Goal: Task Accomplishment & Management: Use online tool/utility

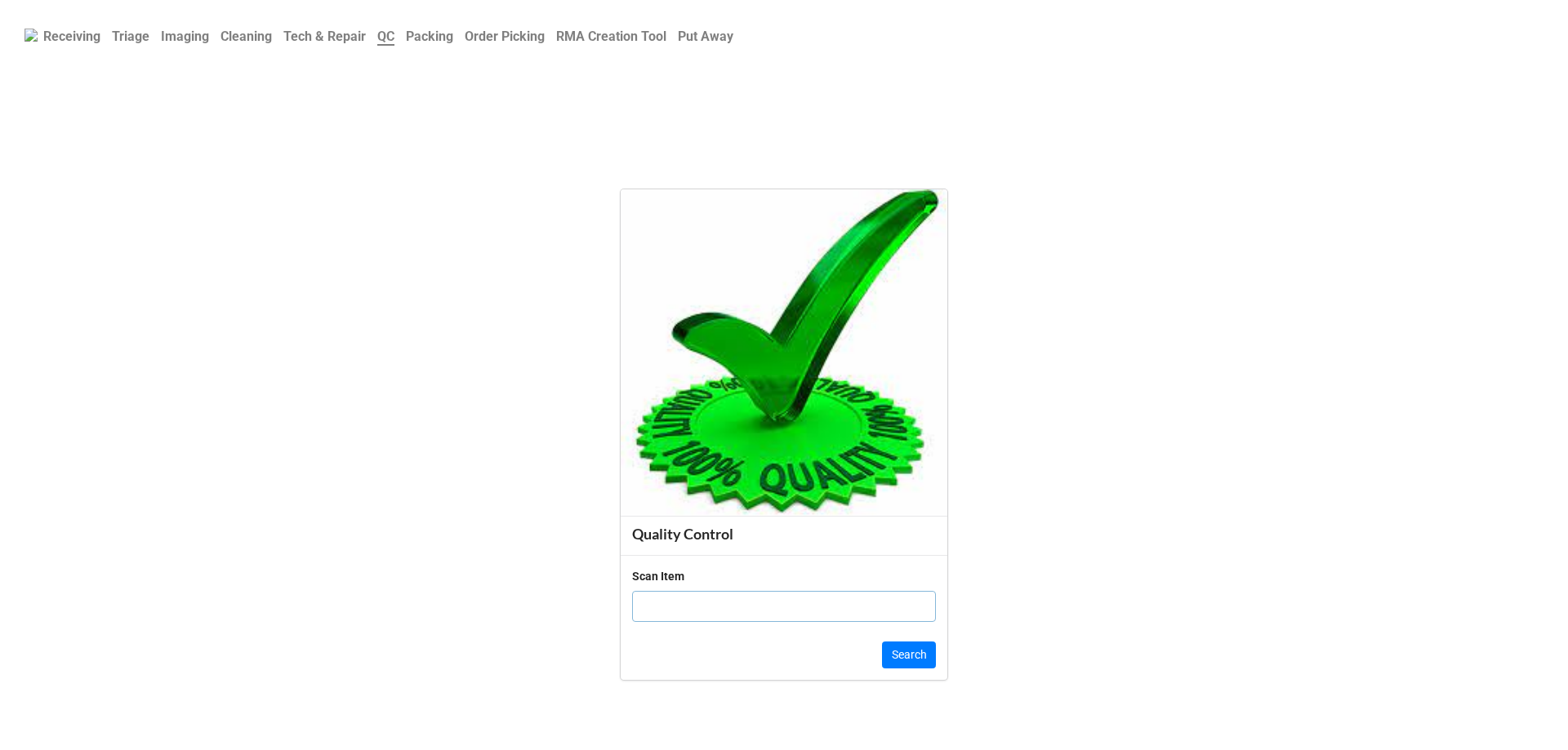
click at [524, 46] on link "Order Picking" at bounding box center [504, 37] width 92 height 32
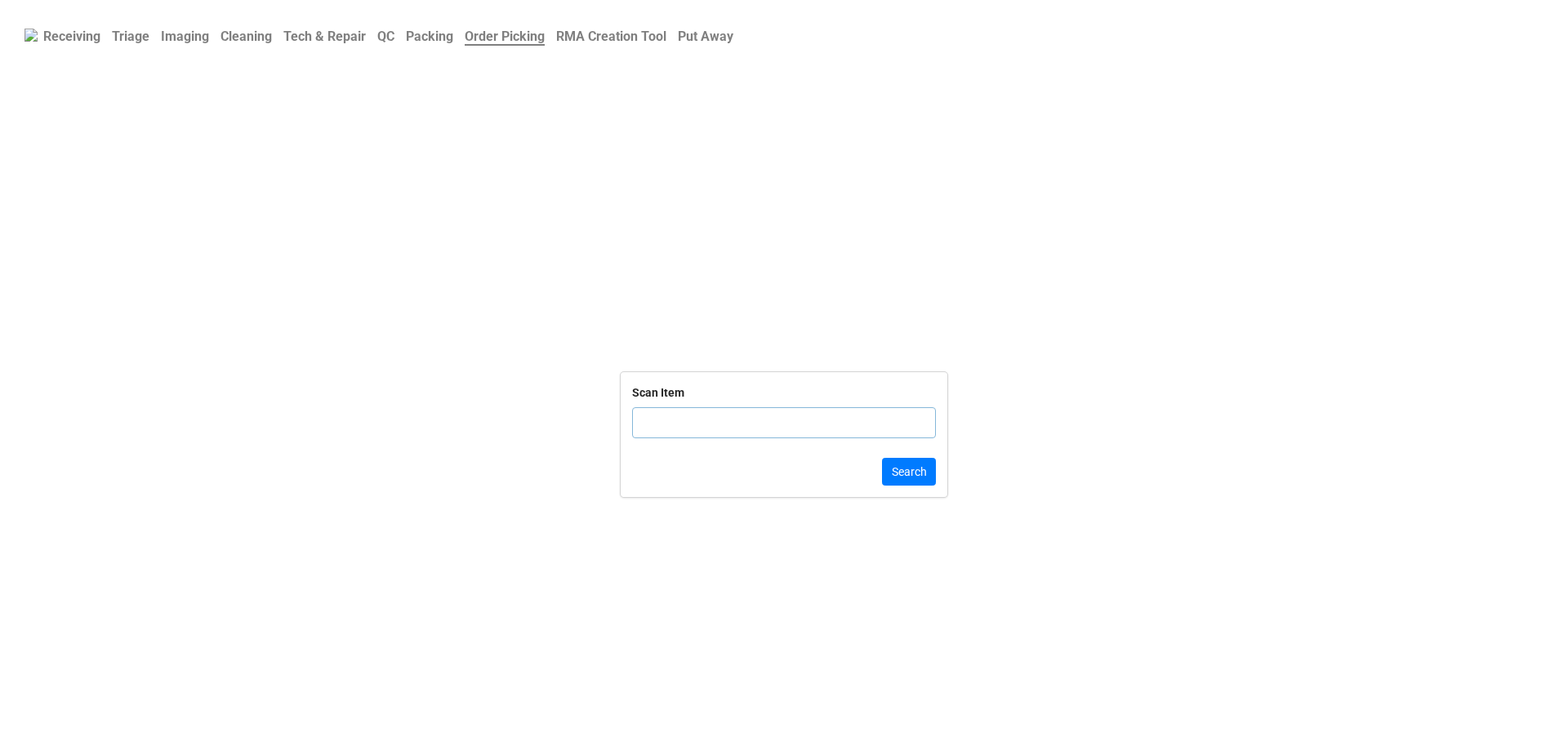
click at [771, 435] on input "text" at bounding box center [783, 422] width 304 height 31
click button "Search" at bounding box center [909, 471] width 53 height 28
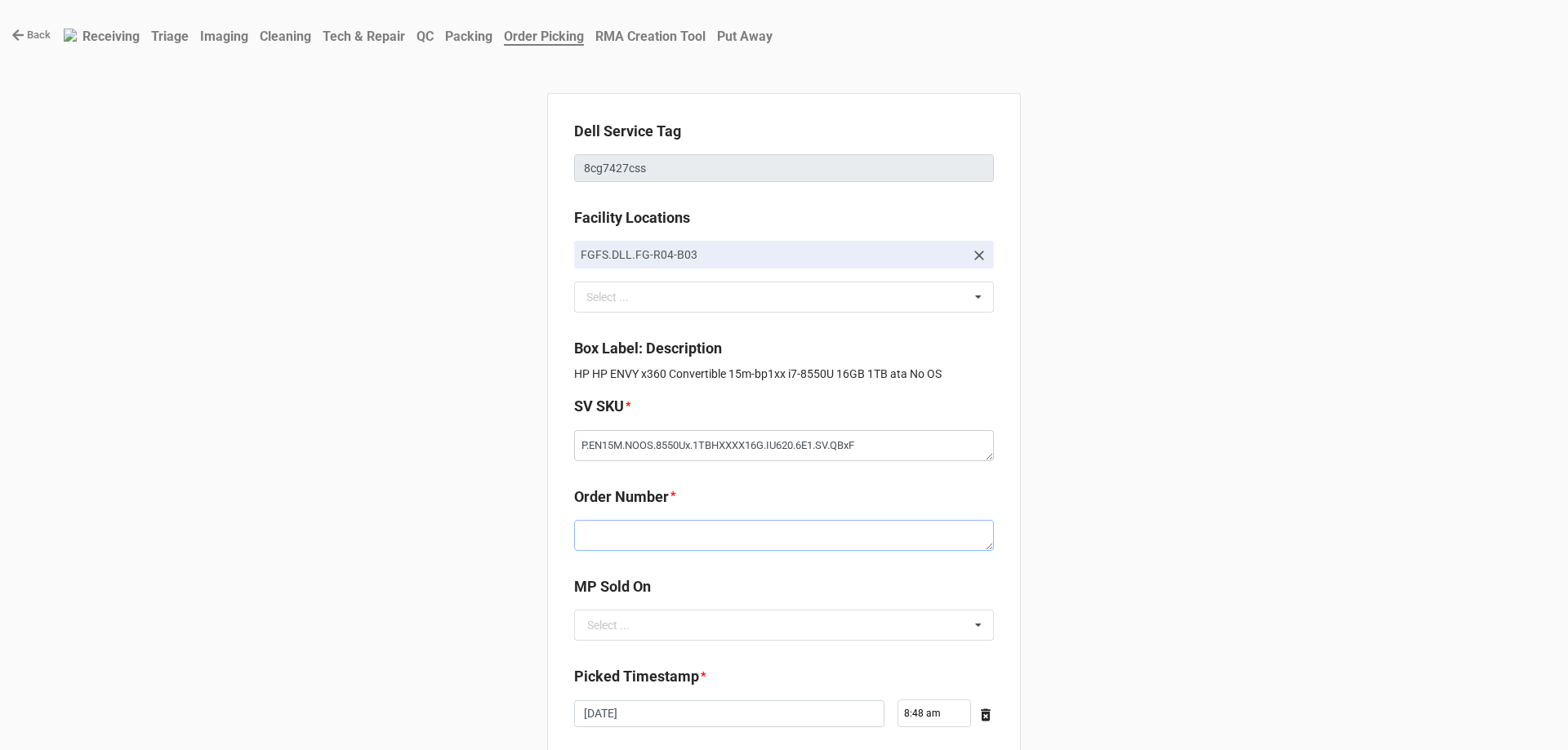
click at [689, 539] on textarea at bounding box center [783, 535] width 420 height 31
paste textarea "5033324"
type textarea "x"
type textarea "5033324"
click at [625, 627] on input "text" at bounding box center [784, 625] width 418 height 29
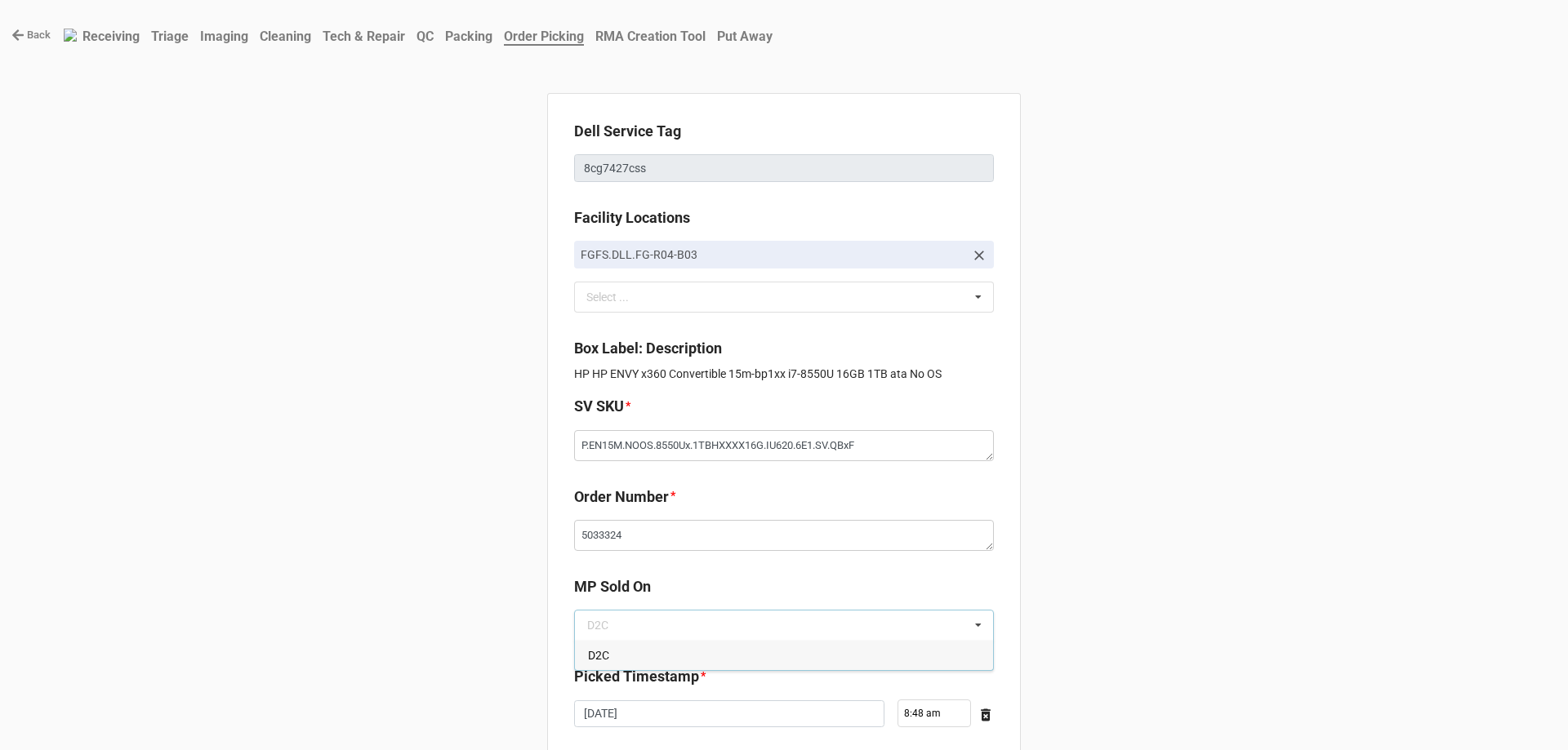
click at [625, 647] on div "D2C" at bounding box center [783, 656] width 418 height 30
type textarea "x"
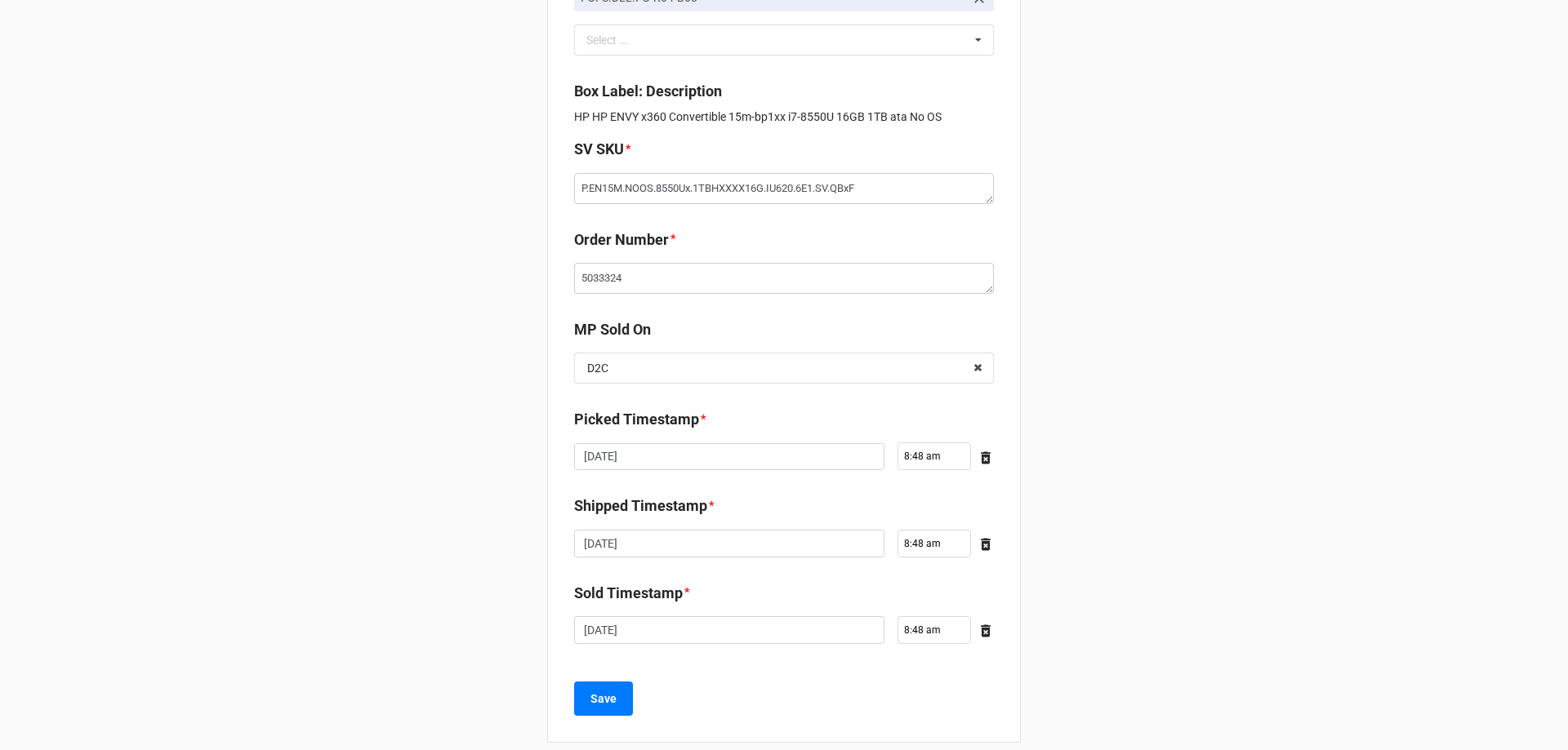
scroll to position [276, 0]
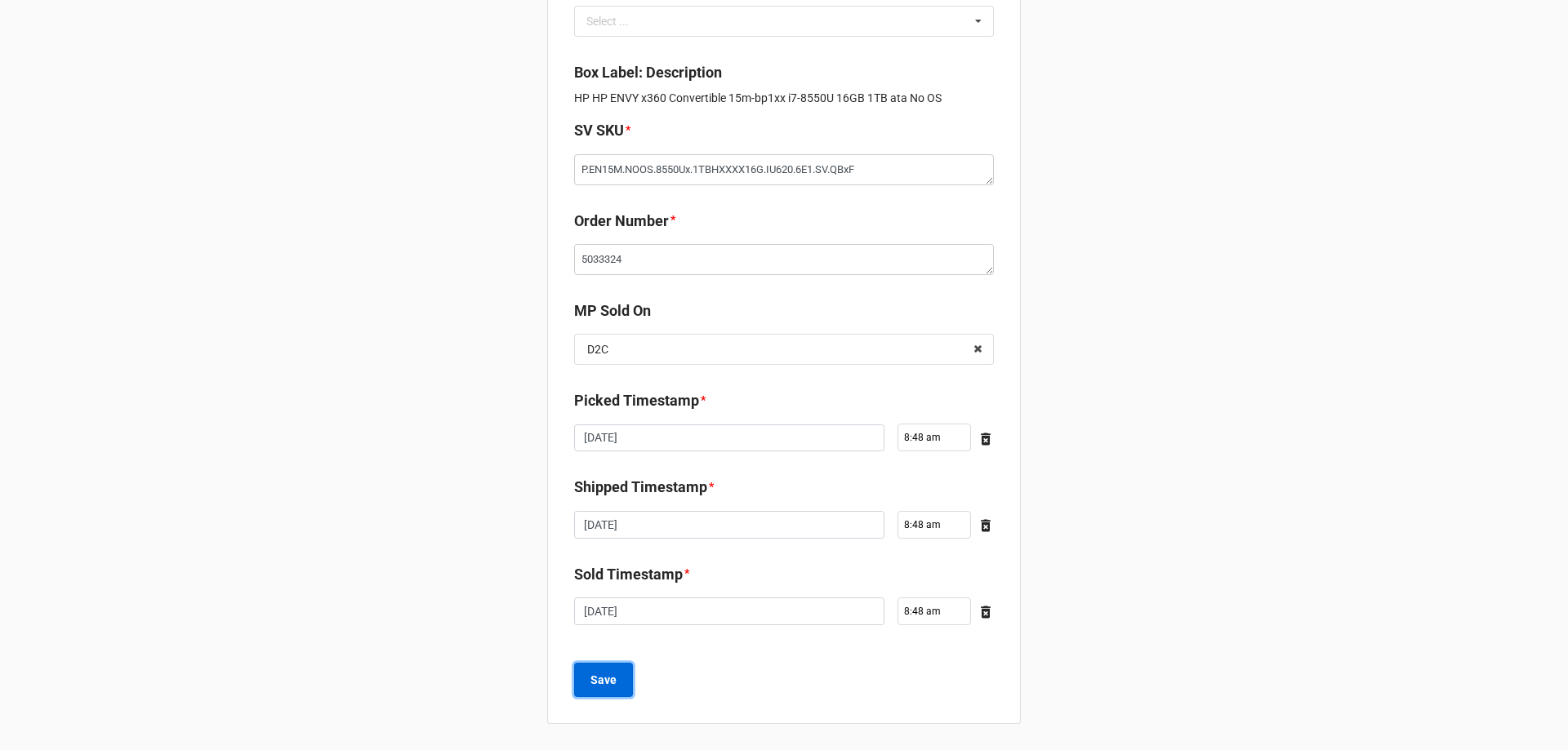
click at [612, 683] on button "Save" at bounding box center [603, 680] width 59 height 34
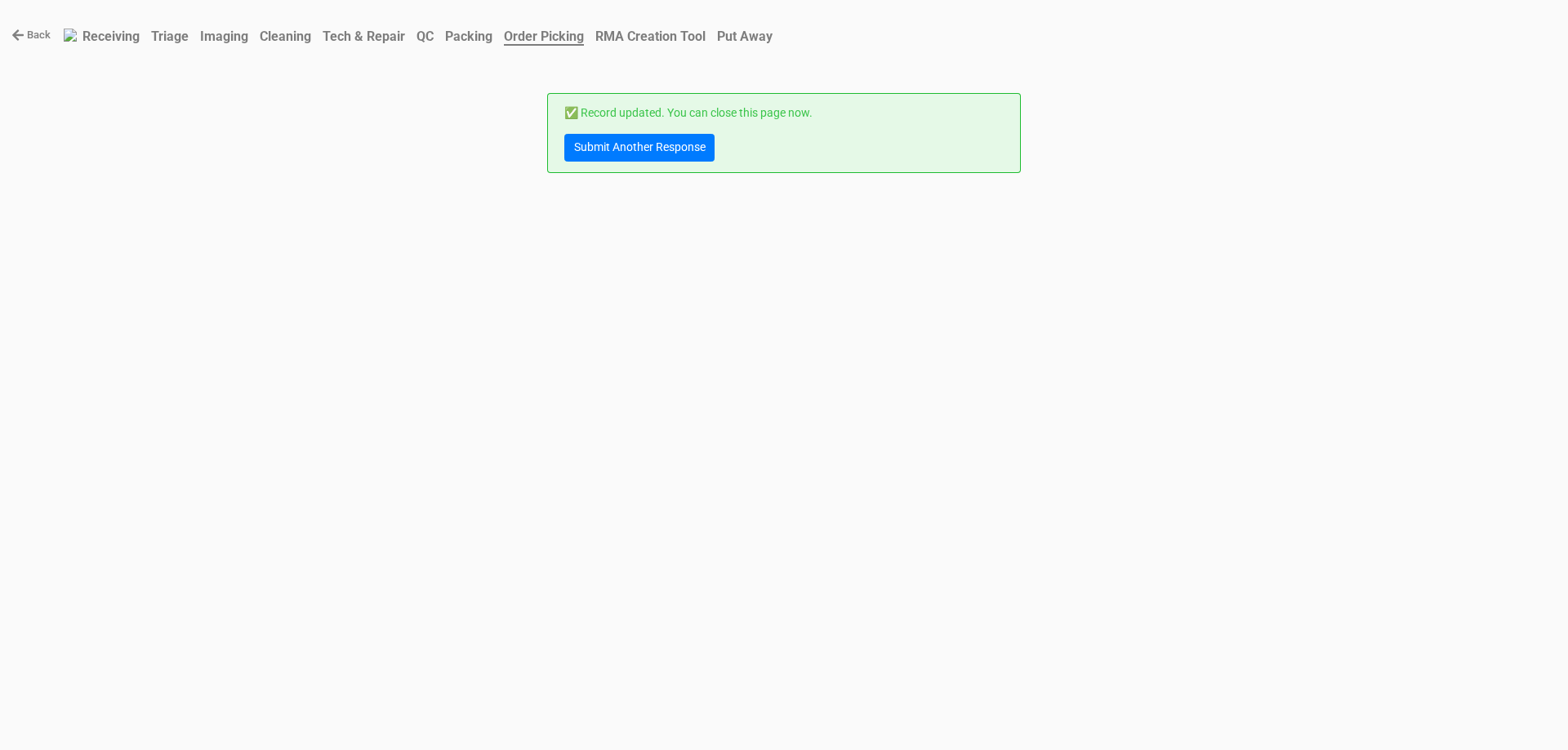
scroll to position [0, 0]
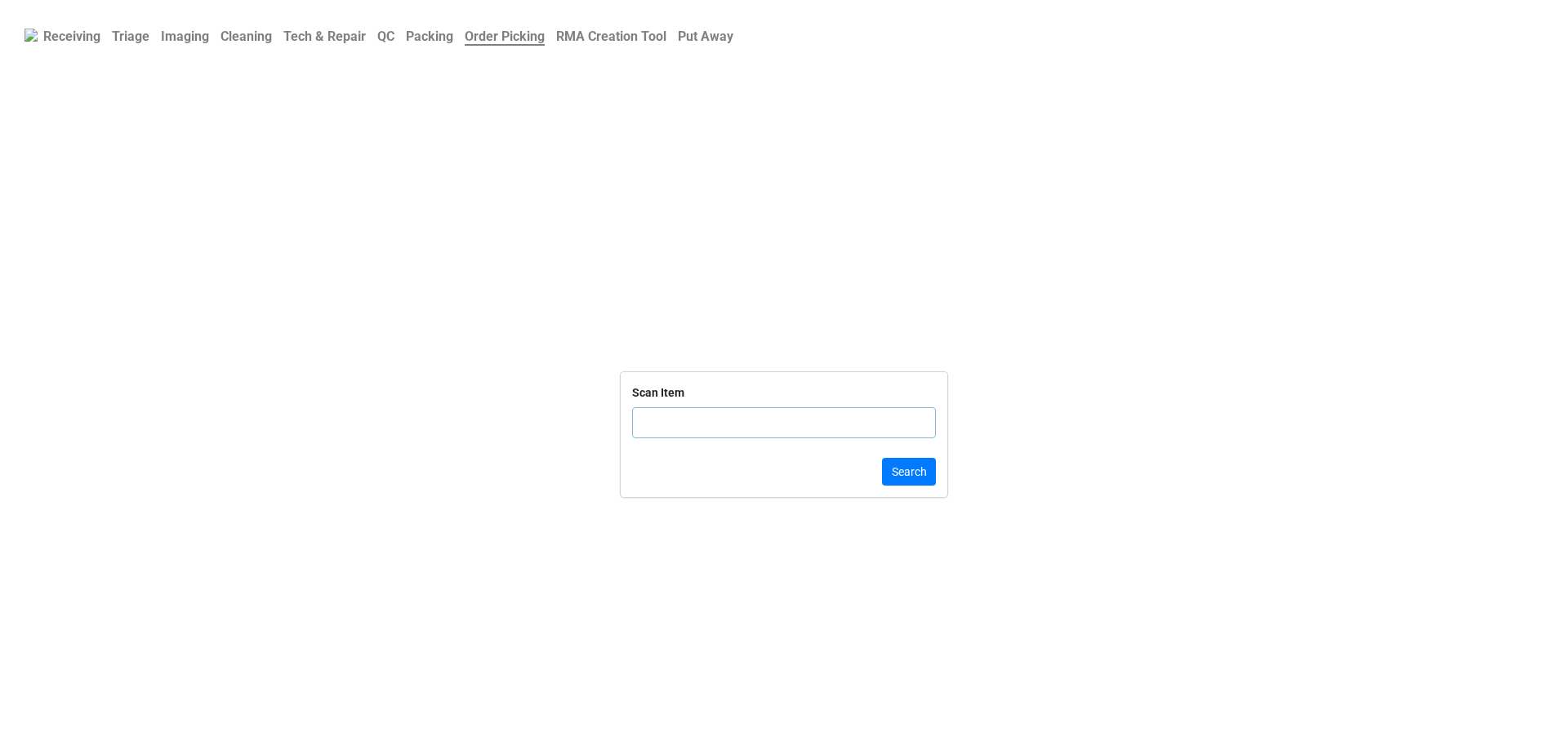
click at [643, 436] on input "text" at bounding box center [783, 422] width 304 height 31
click at [681, 441] on div "Scan Item" at bounding box center [783, 418] width 304 height 68
click at [688, 433] on input "text" at bounding box center [783, 422] width 304 height 31
click button "Search" at bounding box center [909, 471] width 53 height 28
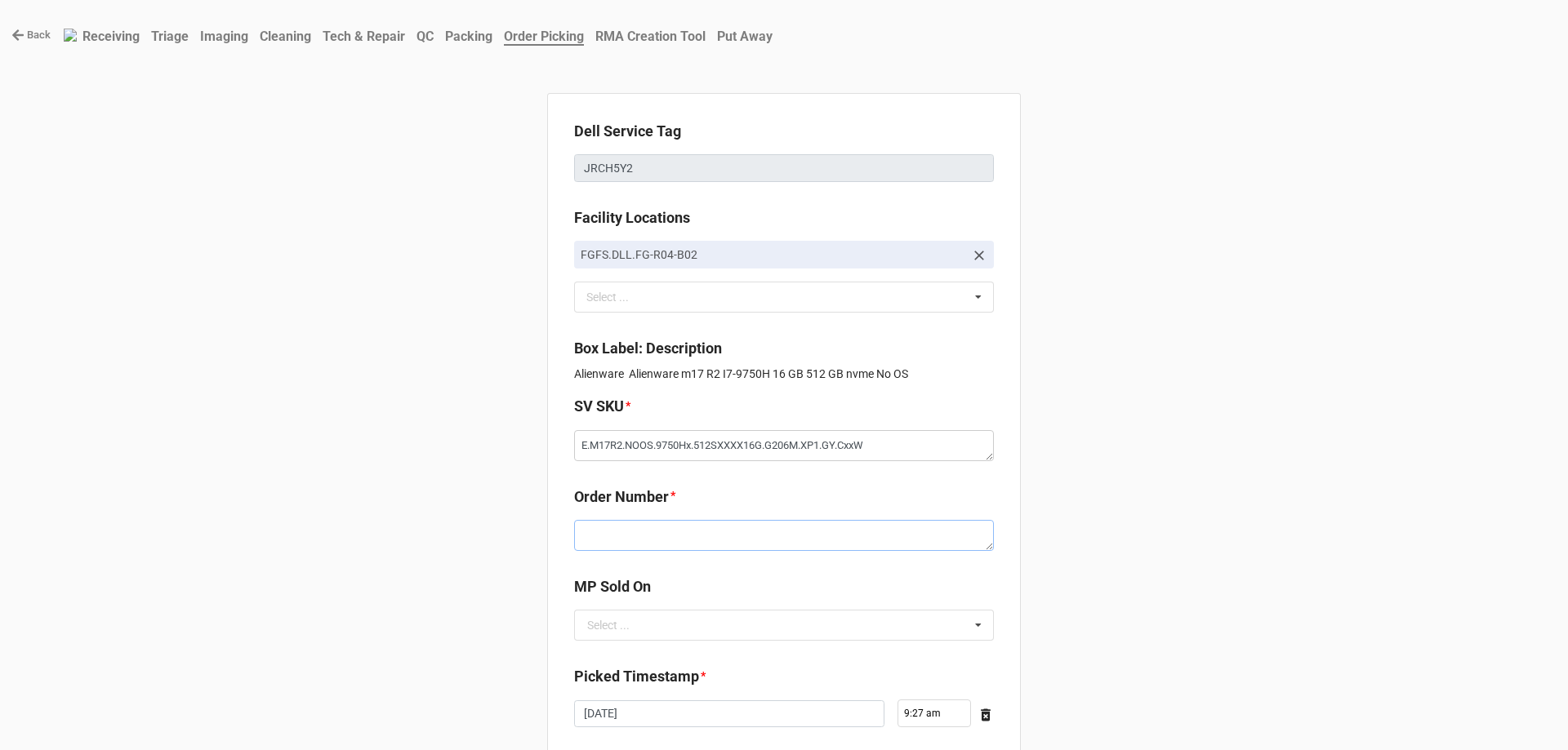
click at [631, 541] on textarea at bounding box center [783, 535] width 420 height 31
paste textarea "5033328"
type textarea "x"
type textarea "5033328"
click at [644, 648] on div "MP Sold On Select ... D2C" at bounding box center [783, 614] width 420 height 77
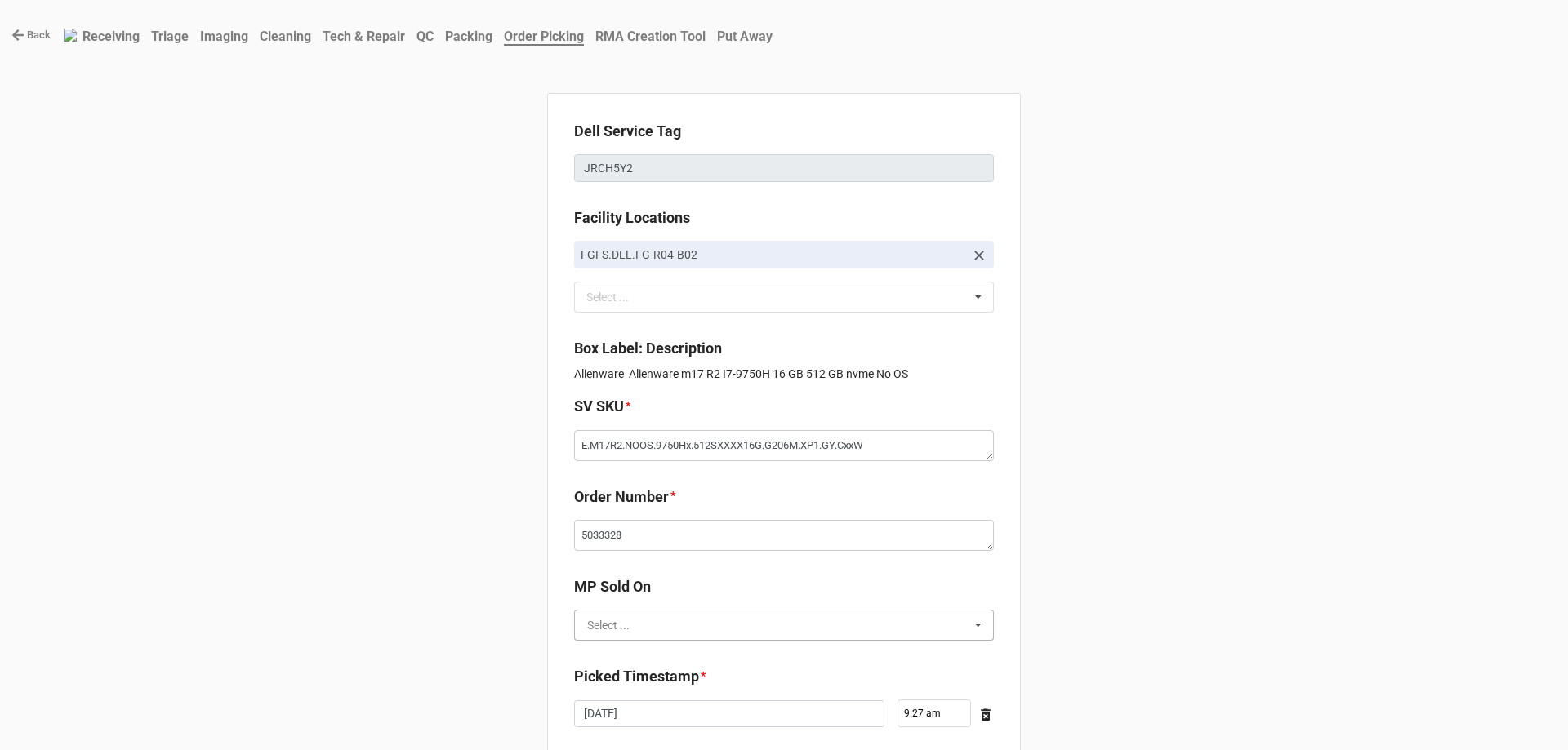
click at [646, 632] on input "text" at bounding box center [784, 625] width 418 height 29
click at [644, 648] on div "D2C" at bounding box center [783, 656] width 418 height 30
type textarea "x"
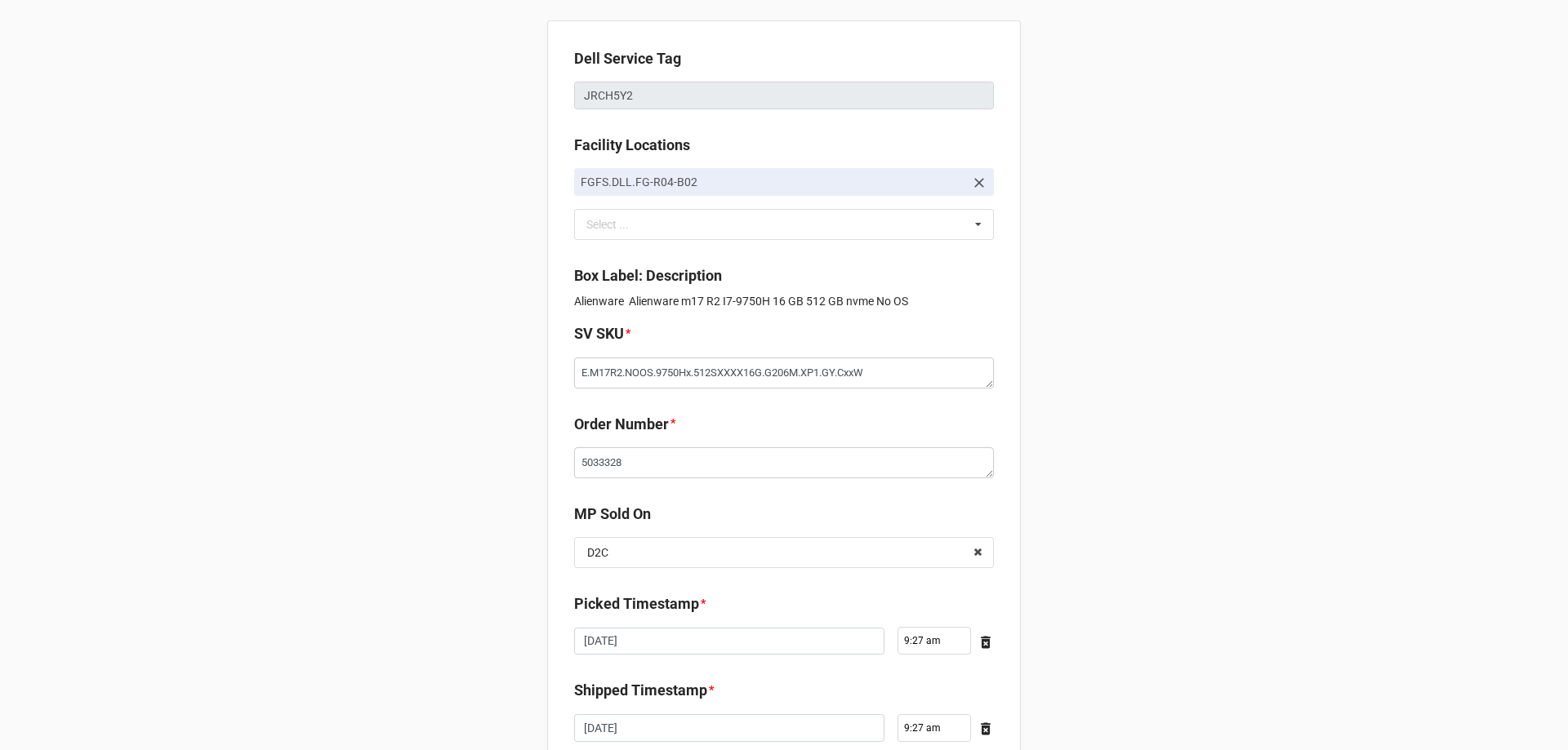
scroll to position [276, 0]
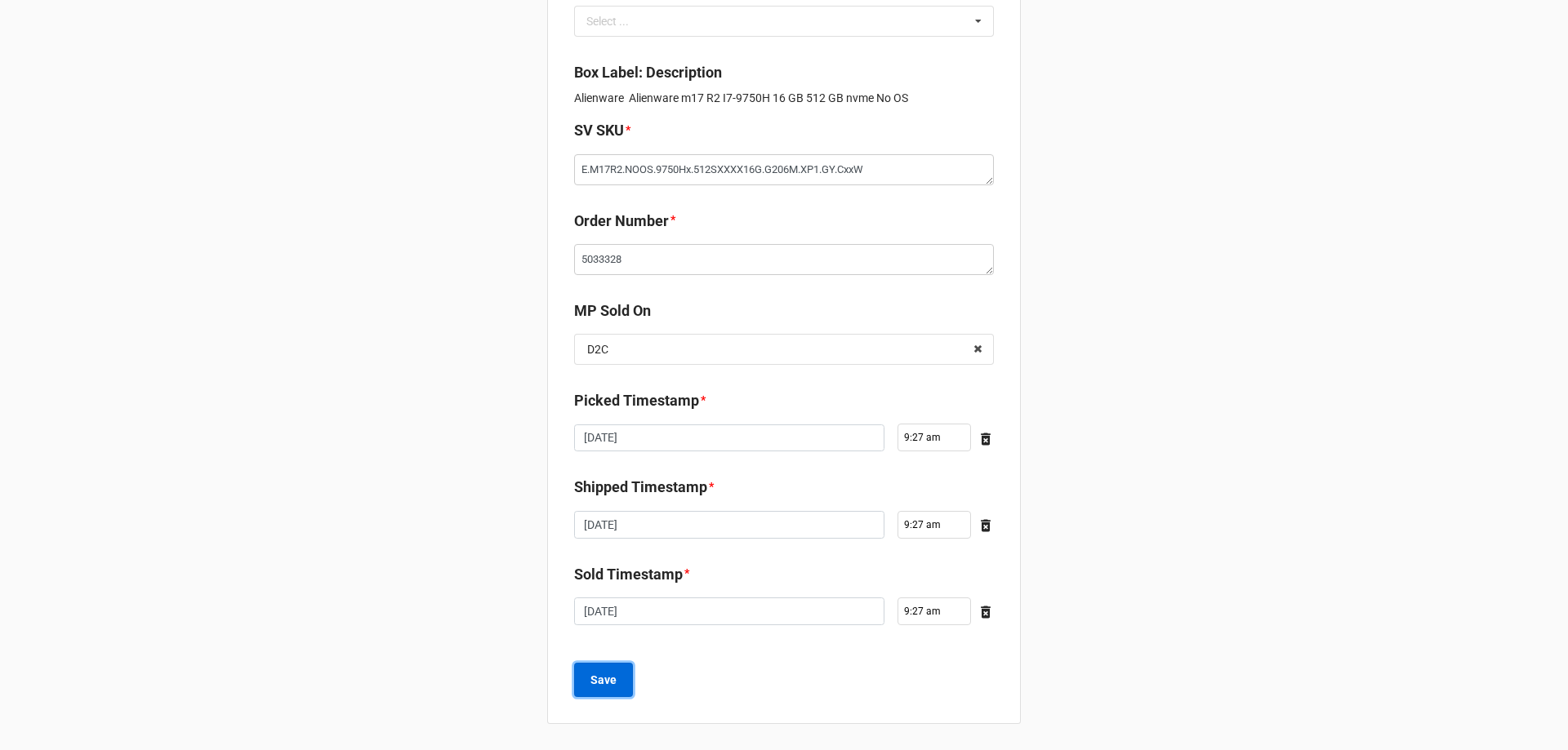
click at [600, 672] on b "Save" at bounding box center [603, 680] width 26 height 17
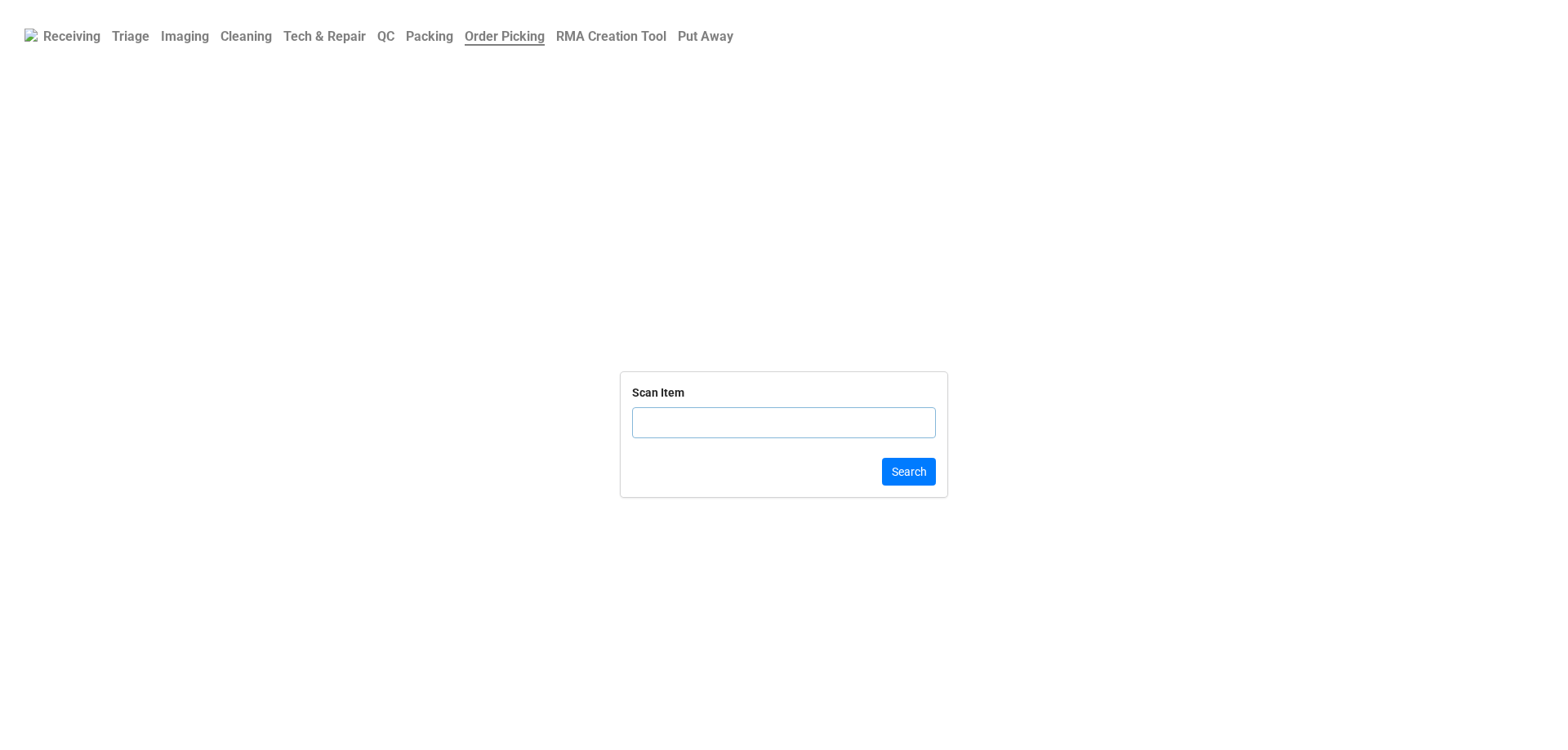
click at [728, 414] on input "text" at bounding box center [783, 422] width 304 height 31
type input "JRCH5Y"
click button "Search" at bounding box center [909, 471] width 53 height 28
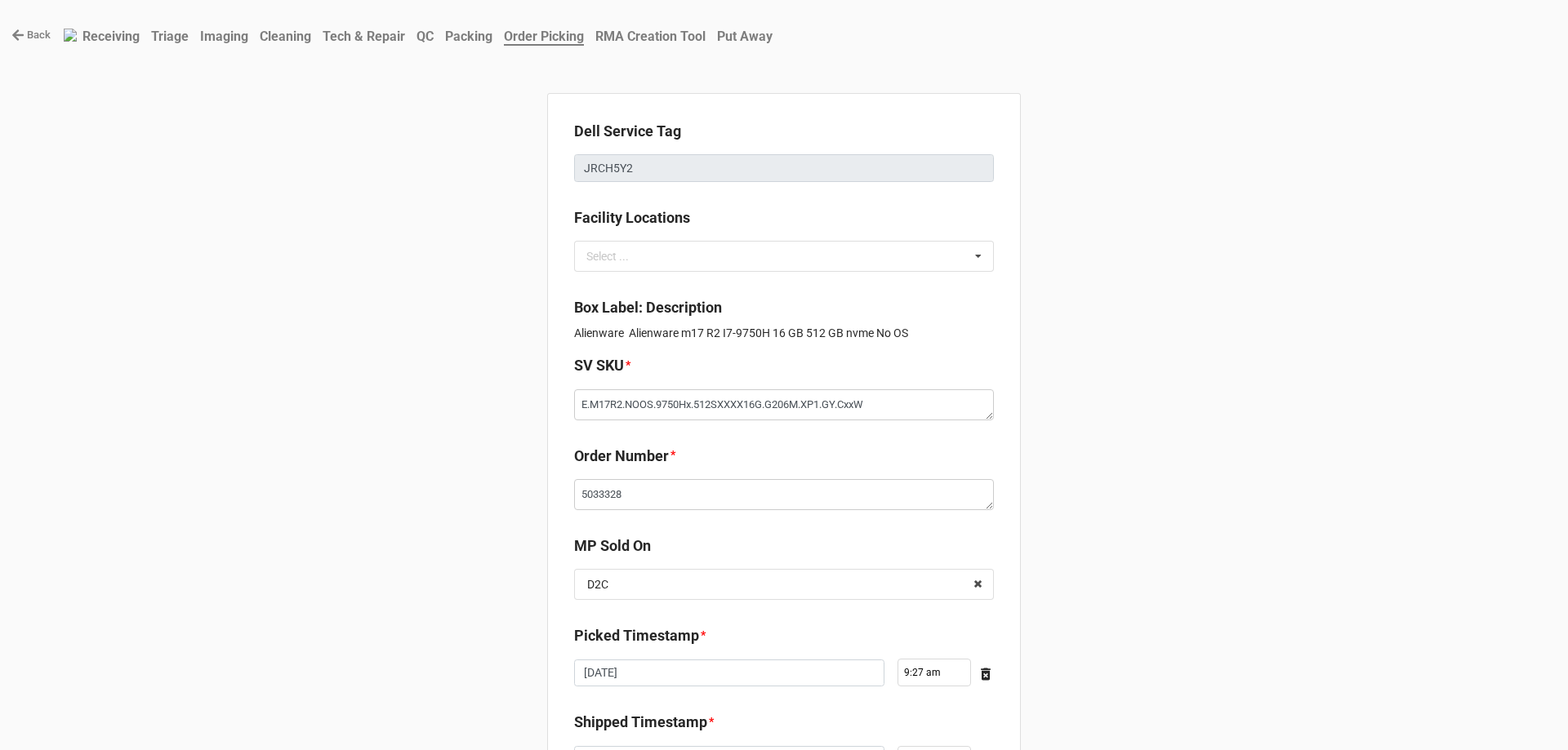
type textarea "x"
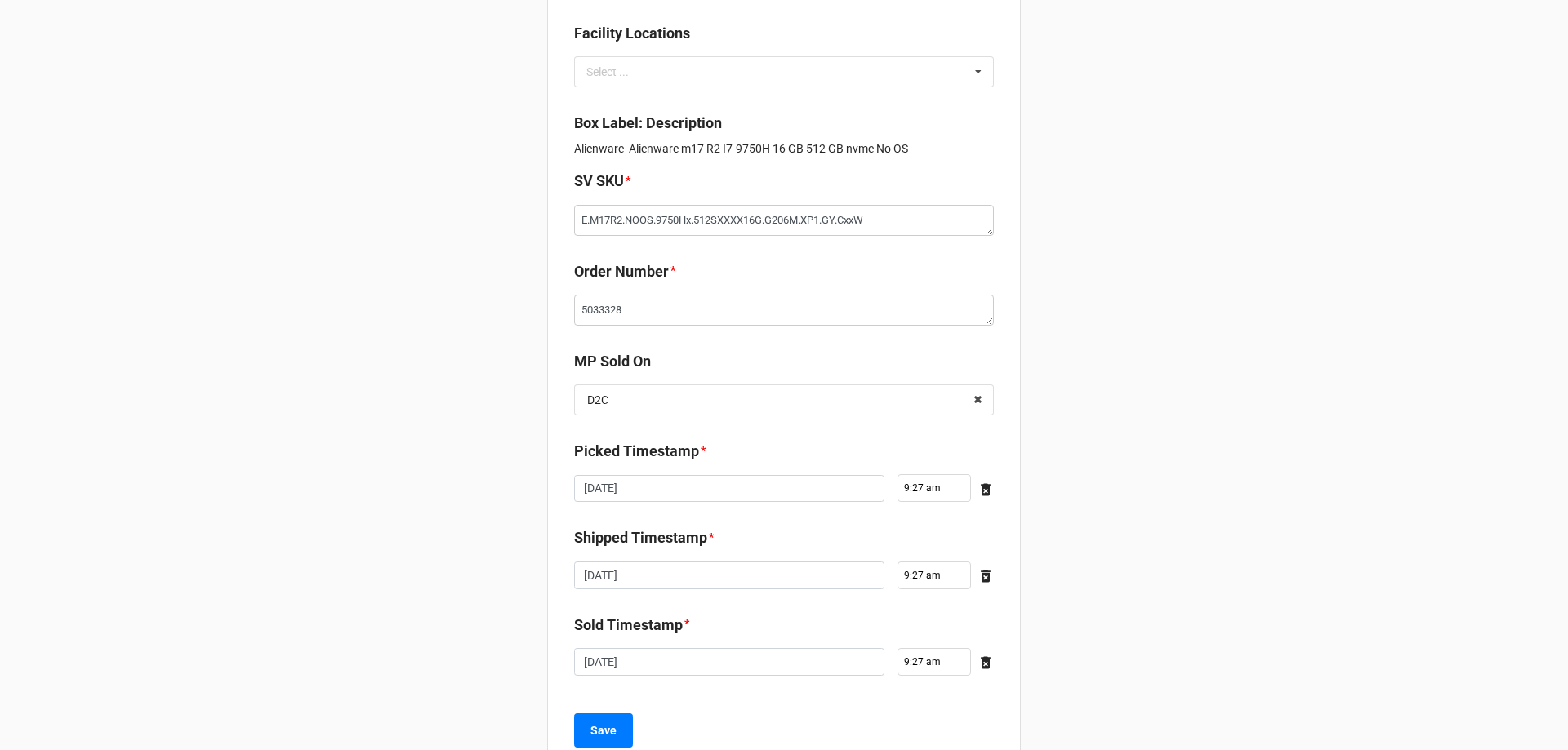
scroll to position [235, 0]
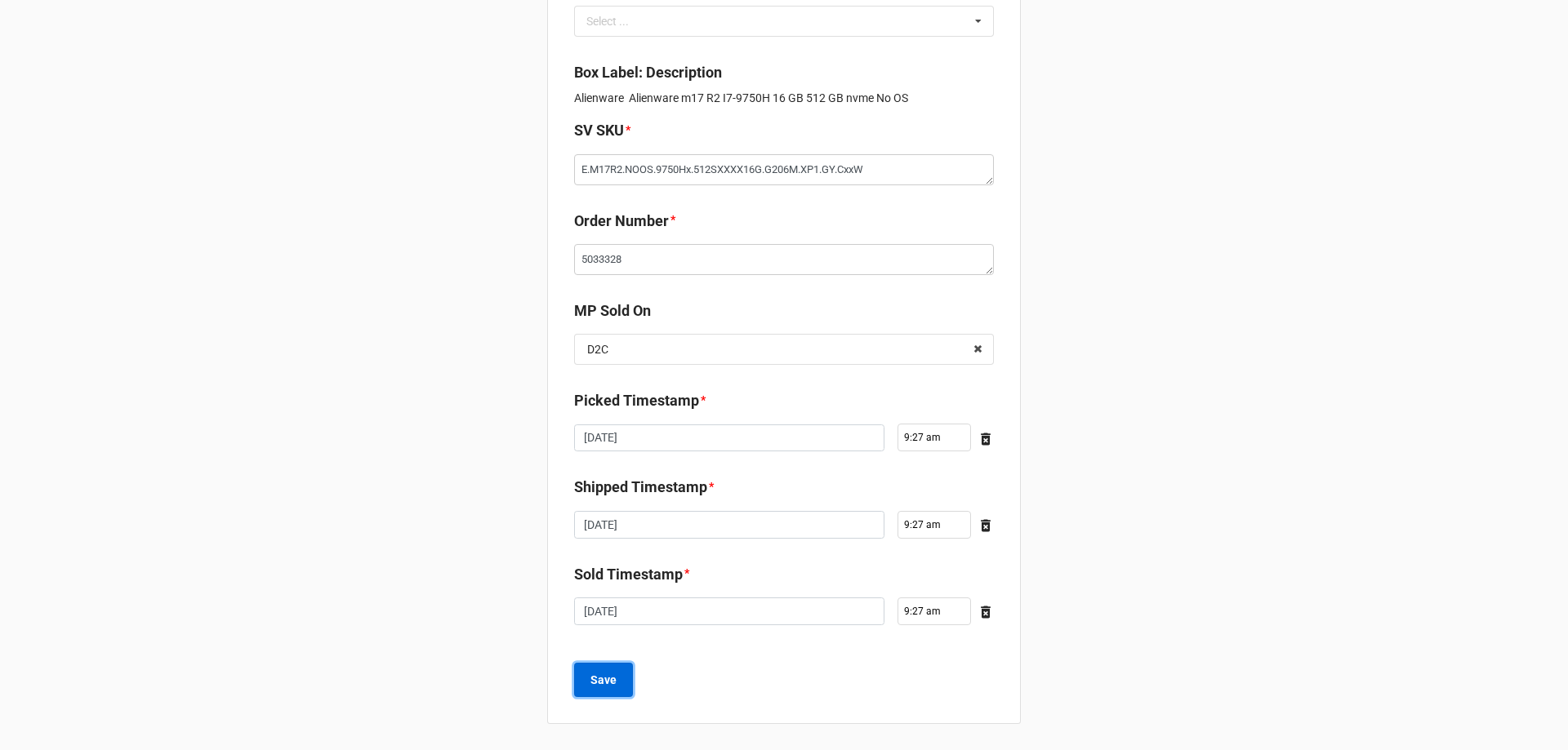
click at [624, 693] on button "Save" at bounding box center [603, 680] width 59 height 34
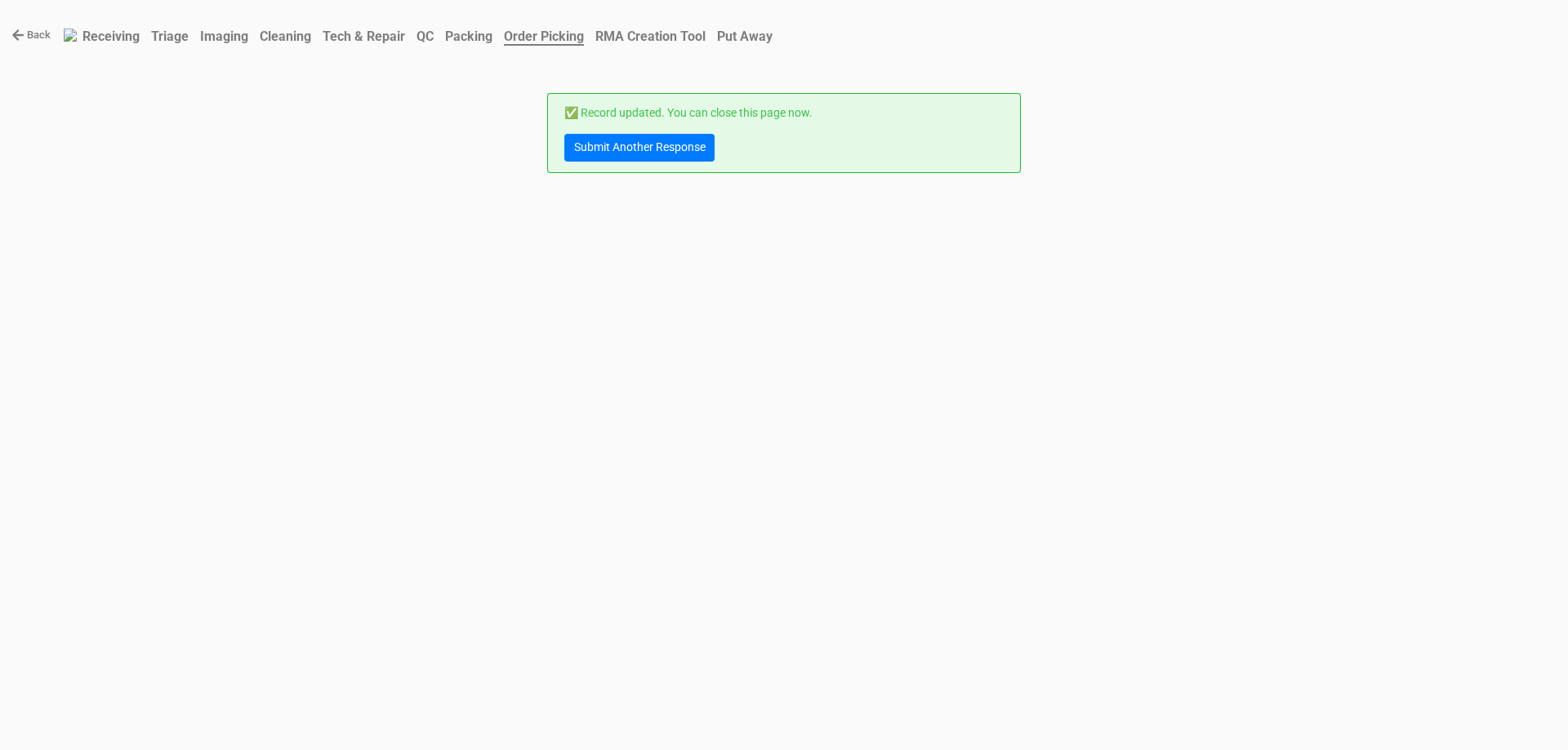
scroll to position [0, 0]
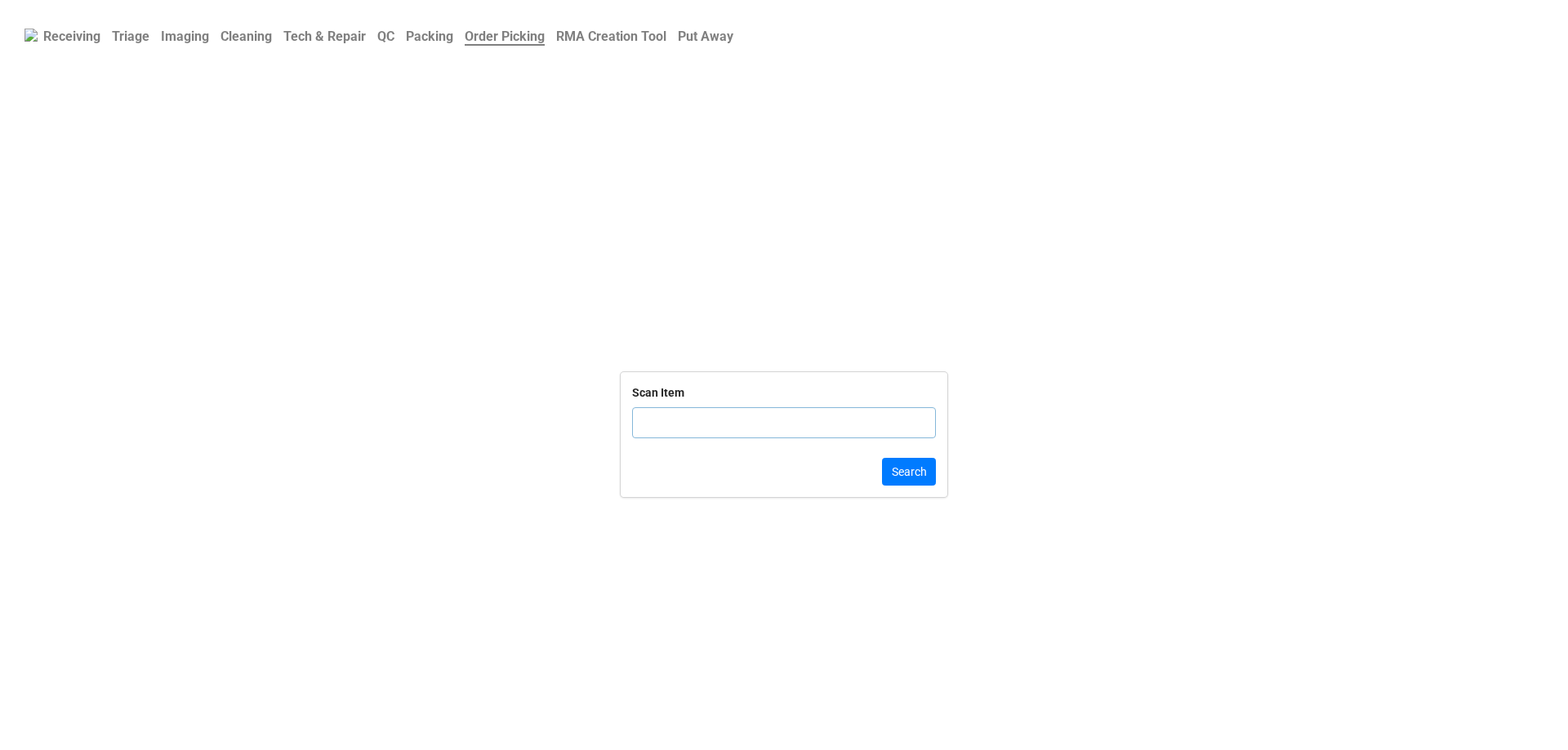
click at [676, 410] on input "text" at bounding box center [783, 422] width 304 height 31
